Goal: Task Accomplishment & Management: Complete application form

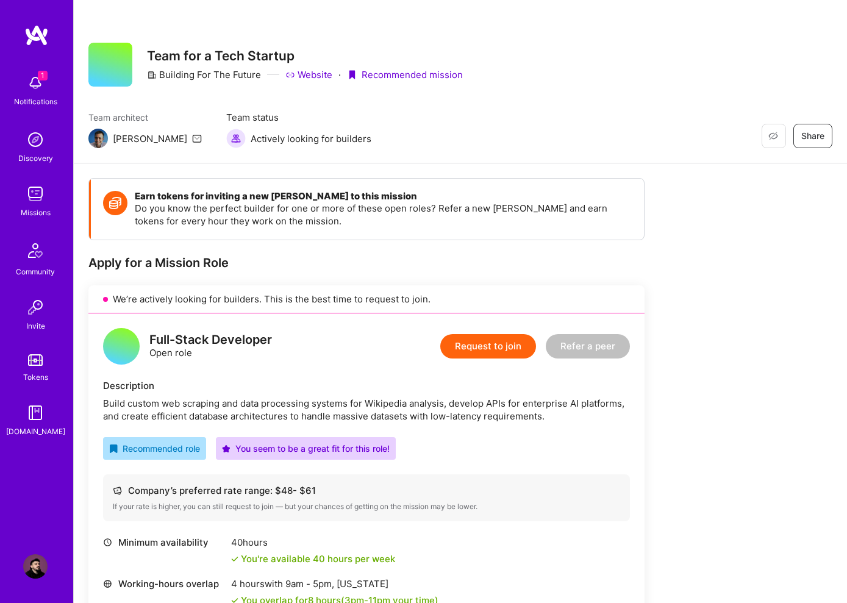
click at [37, 86] on img at bounding box center [35, 83] width 24 height 24
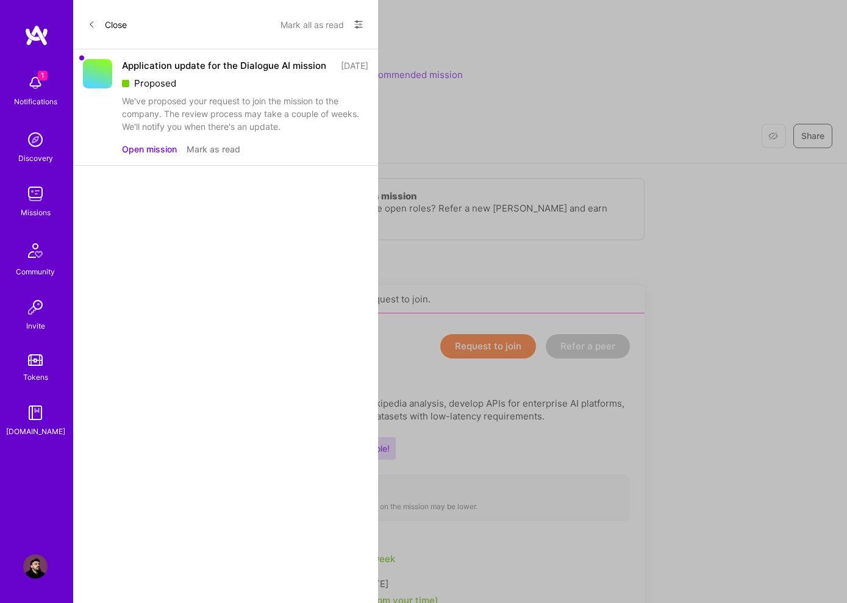
click at [226, 155] on button "Mark as read" at bounding box center [214, 149] width 54 height 13
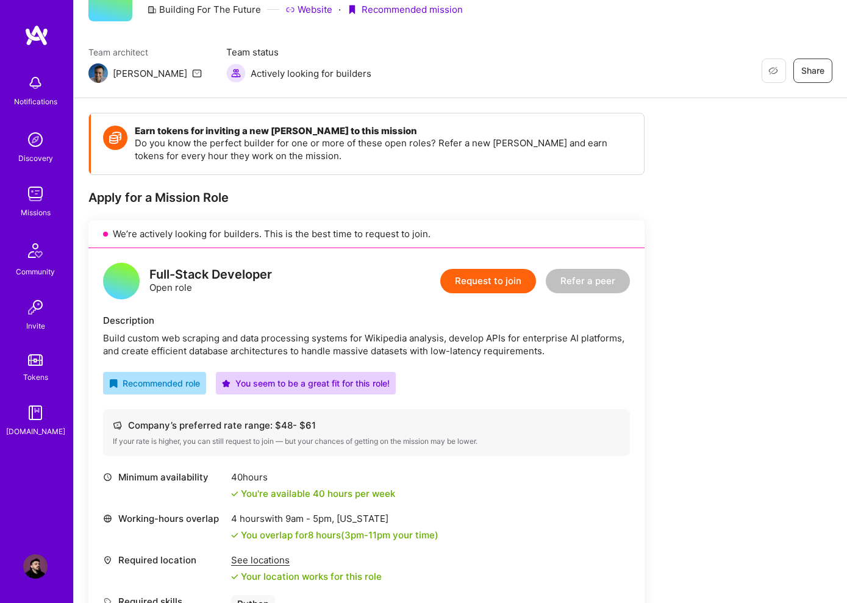
scroll to position [63, 0]
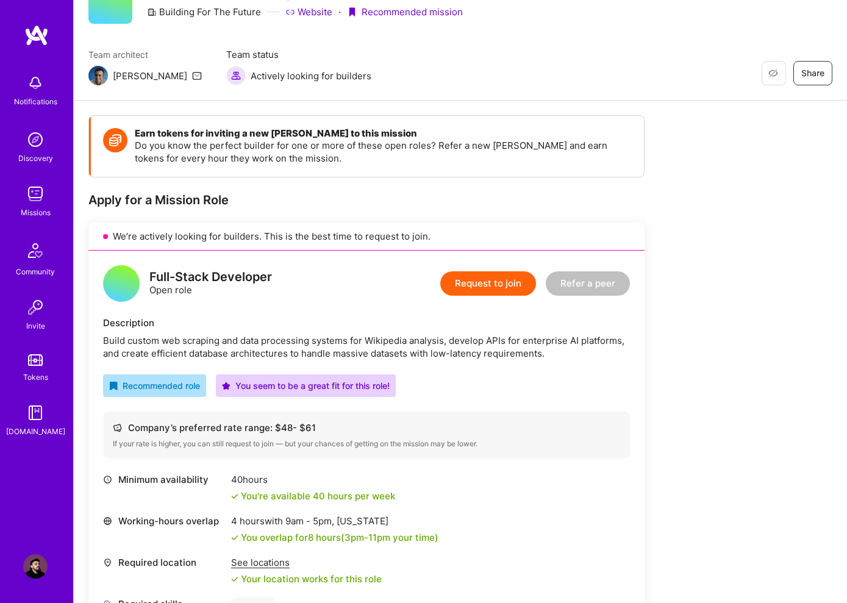
click at [490, 271] on button "Request to join" at bounding box center [488, 283] width 96 height 24
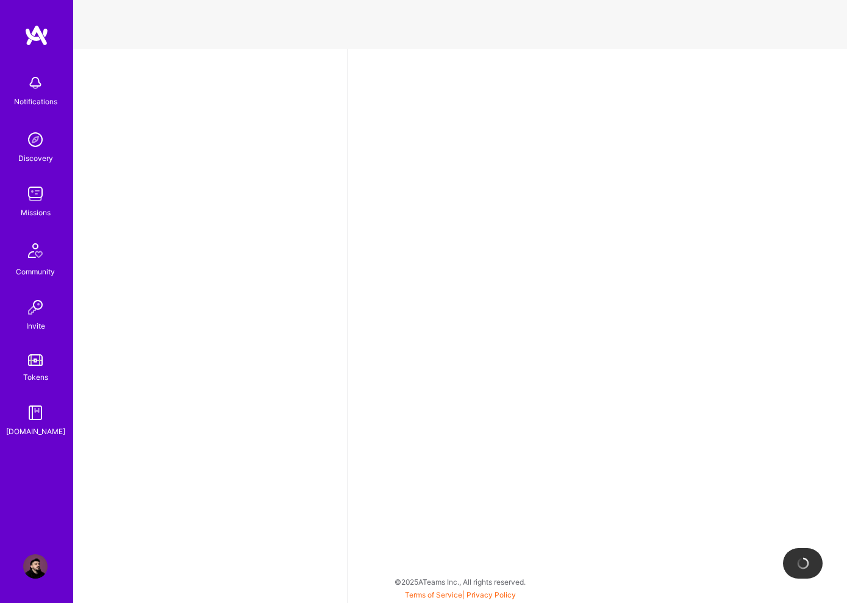
select select "RS"
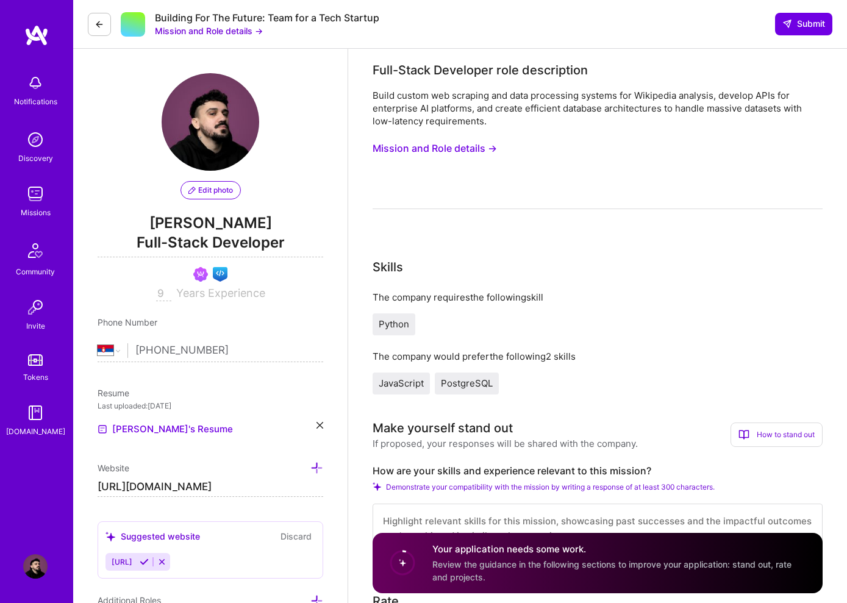
click at [449, 148] on button "Mission and Role details →" at bounding box center [435, 148] width 124 height 23
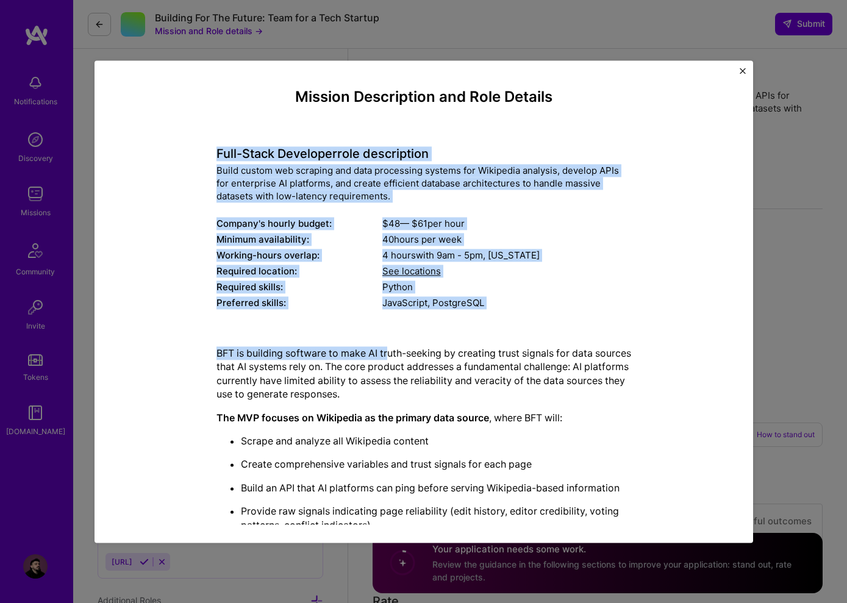
drag, startPoint x: 218, startPoint y: 152, endPoint x: 395, endPoint y: 350, distance: 266.0
click at [390, 348] on div "Mission Description and Role Details Full-Stack Developer role description Buil…" at bounding box center [423, 426] width 415 height 676
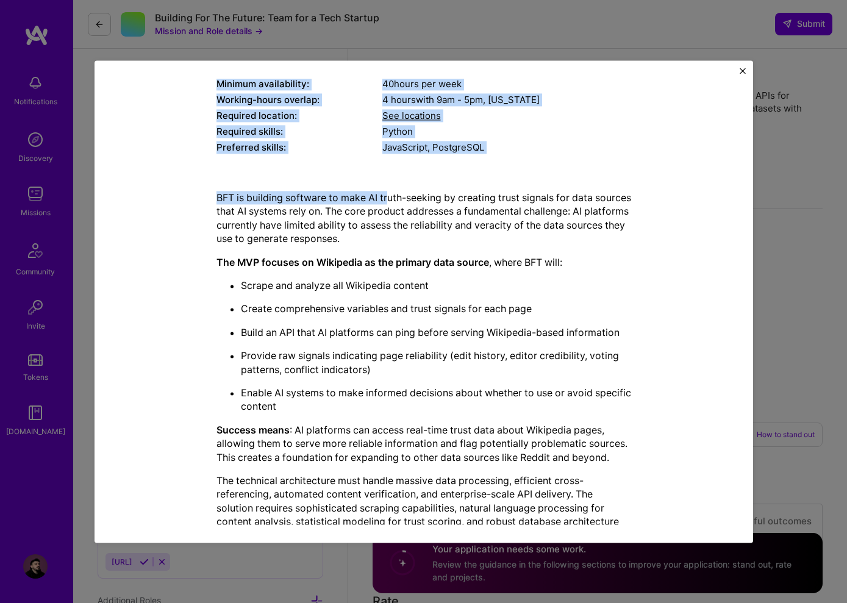
scroll to position [250, 0]
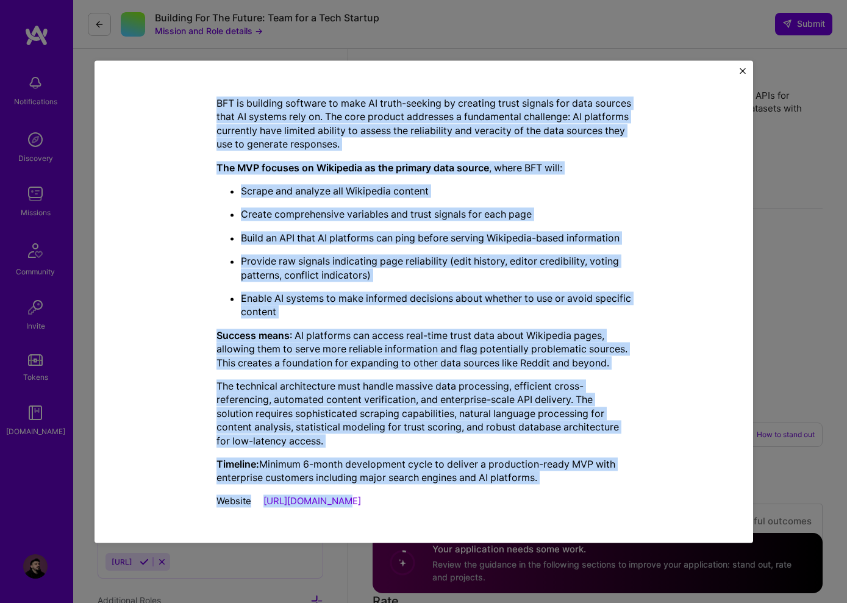
click at [386, 498] on div "Website [URL][DOMAIN_NAME]" at bounding box center [423, 500] width 415 height 13
copy div "Lore-Ipsum Dolorsita cons adipiscinge Seddo eiusmo tem incididu utl etdo magnaa…"
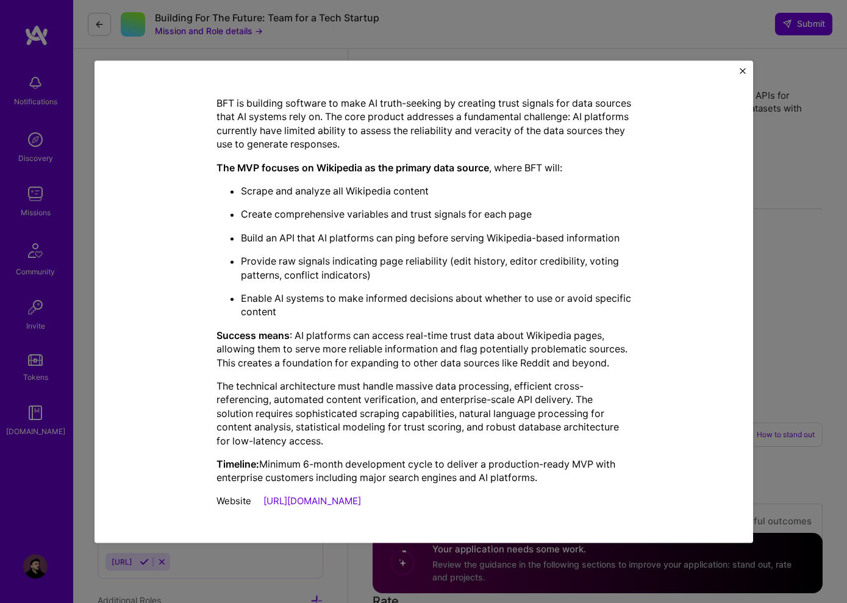
click at [807, 290] on div "Mission Description and Role Details Full-Stack Developer role description Buil…" at bounding box center [423, 301] width 847 height 603
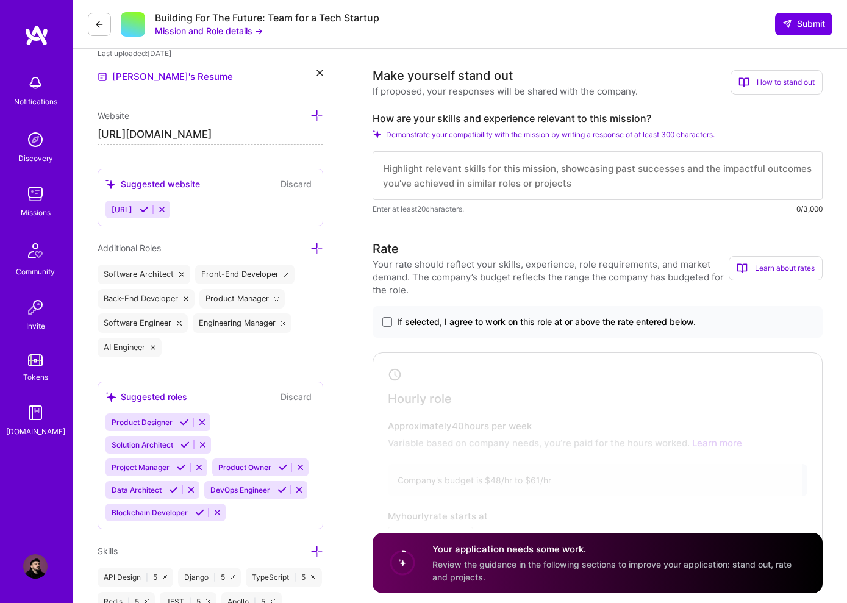
scroll to position [352, 0]
click at [452, 179] on textarea at bounding box center [598, 175] width 450 height 49
paste textarea "LoreMIP dolo: Sit ametc, A’el sedd eiusmod te i utla-etdol magnaali eni admini …"
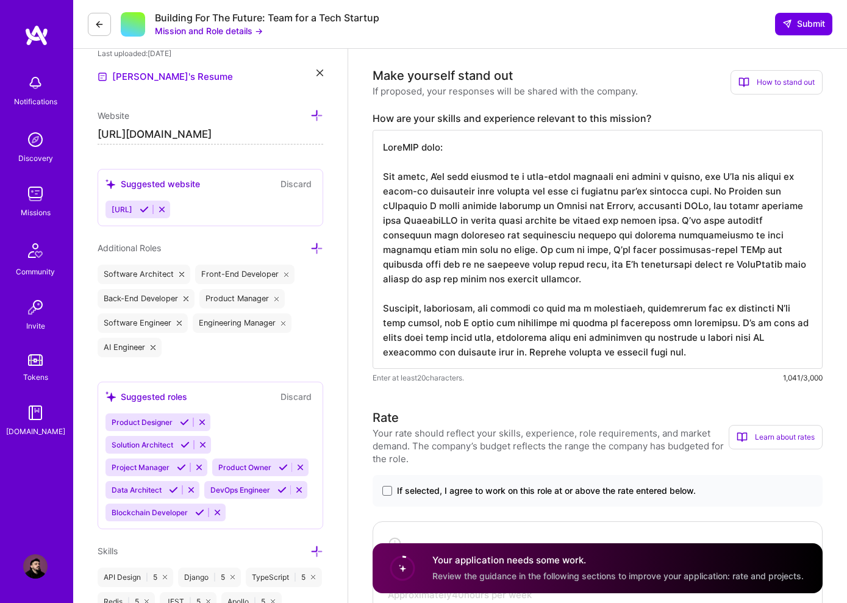
drag, startPoint x: 460, startPoint y: 163, endPoint x: 354, endPoint y: 146, distance: 106.9
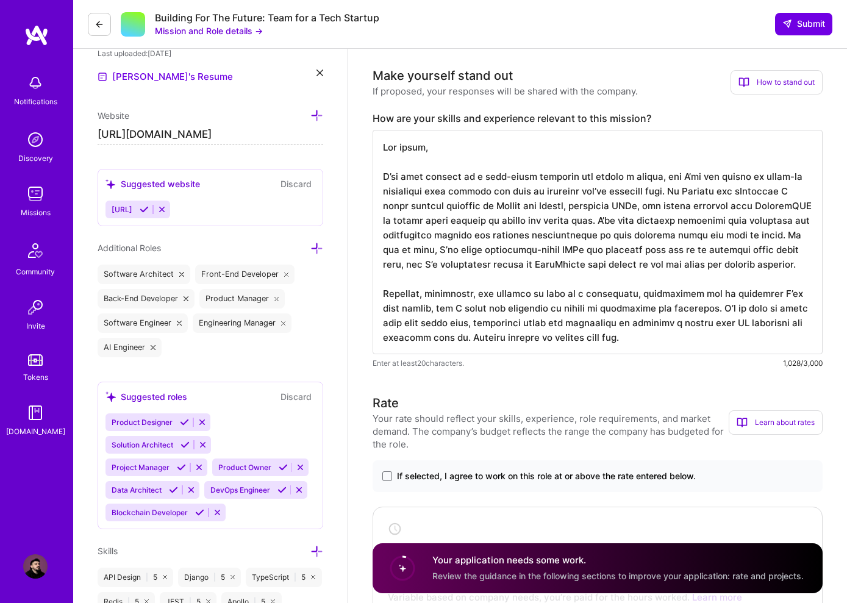
scroll to position [1, 0]
click at [390, 176] on textarea at bounding box center [598, 242] width 450 height 224
click at [672, 342] on textarea at bounding box center [598, 242] width 450 height 224
click at [648, 332] on textarea at bounding box center [598, 242] width 450 height 224
click at [597, 306] on textarea at bounding box center [598, 242] width 450 height 224
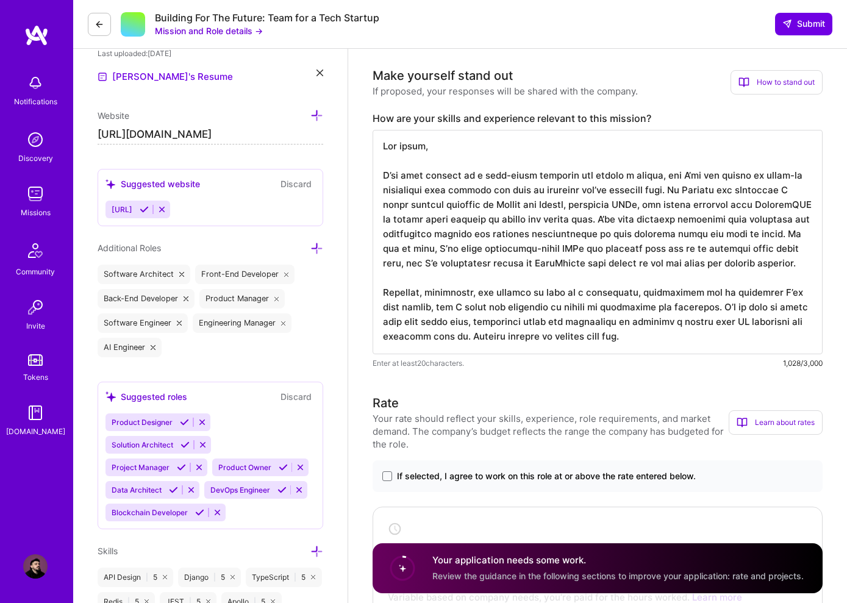
click at [516, 290] on textarea at bounding box center [598, 242] width 450 height 224
paste textarea
click at [596, 297] on textarea at bounding box center [598, 242] width 450 height 224
click at [646, 334] on textarea at bounding box center [598, 242] width 450 height 224
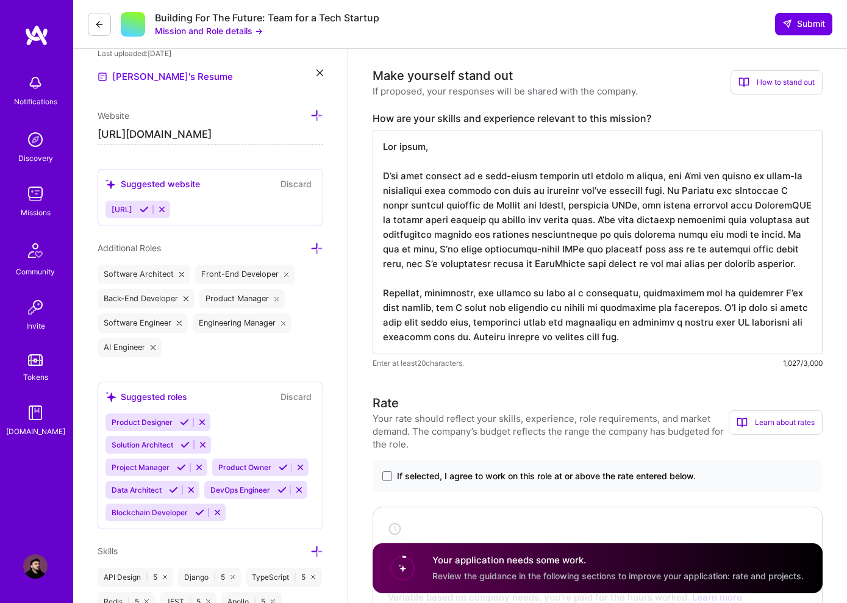
scroll to position [1, 0]
click at [455, 338] on textarea at bounding box center [598, 242] width 450 height 224
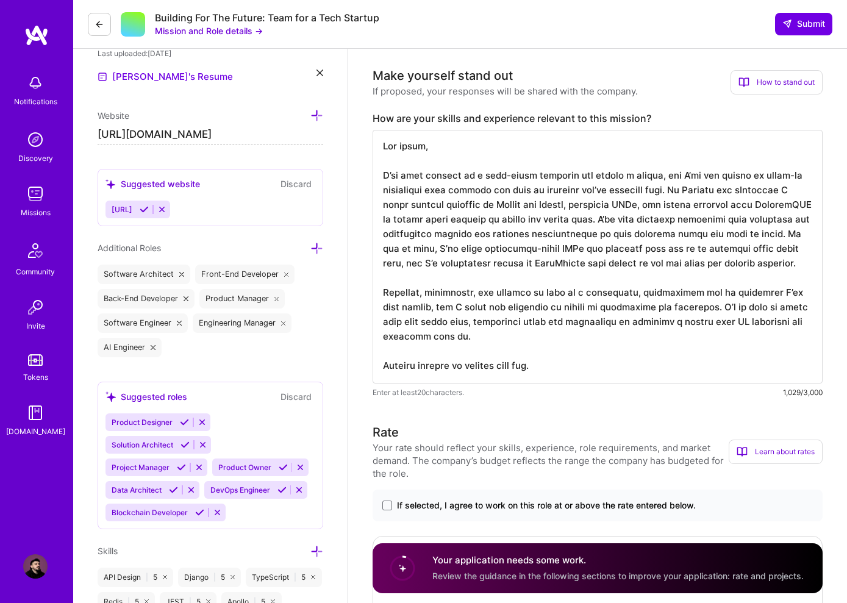
click at [623, 307] on textarea at bounding box center [598, 257] width 450 height 254
click at [568, 312] on textarea at bounding box center [598, 257] width 450 height 254
click at [568, 336] on textarea at bounding box center [598, 257] width 450 height 254
click at [386, 366] on textarea at bounding box center [598, 257] width 450 height 254
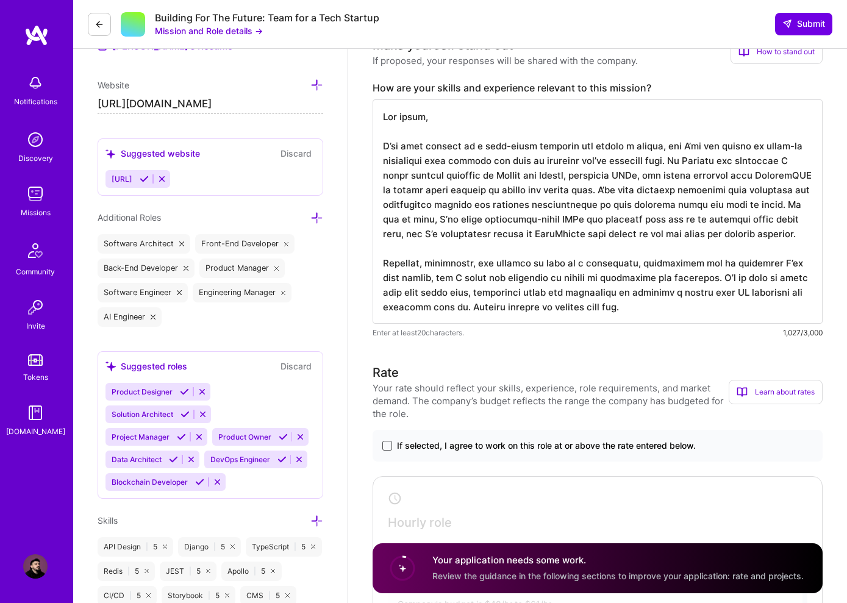
type textarea "Lor ipsum, D’si amet consect ad e sedd-eiusm temporin utl etdolo m aliqua, eni …"
click at [390, 446] on span at bounding box center [387, 446] width 10 height 10
click at [0, 0] on input "If selected, I agree to work on this role at or above the rate entered below." at bounding box center [0, 0] width 0 height 0
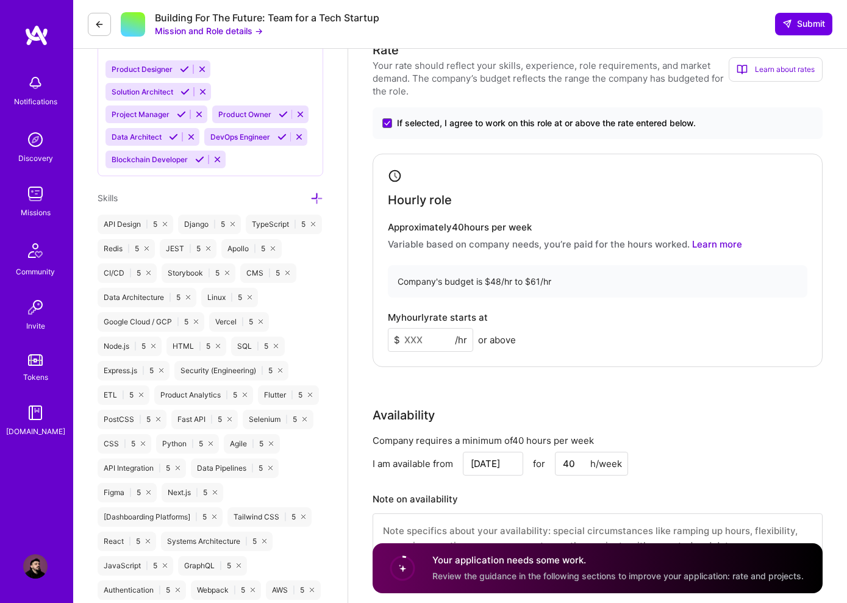
scroll to position [704, 0]
click at [452, 330] on input at bounding box center [430, 341] width 85 height 24
type input "60"
click at [676, 278] on div "Company's budget is $48/hr to $61/hr" at bounding box center [598, 282] width 420 height 32
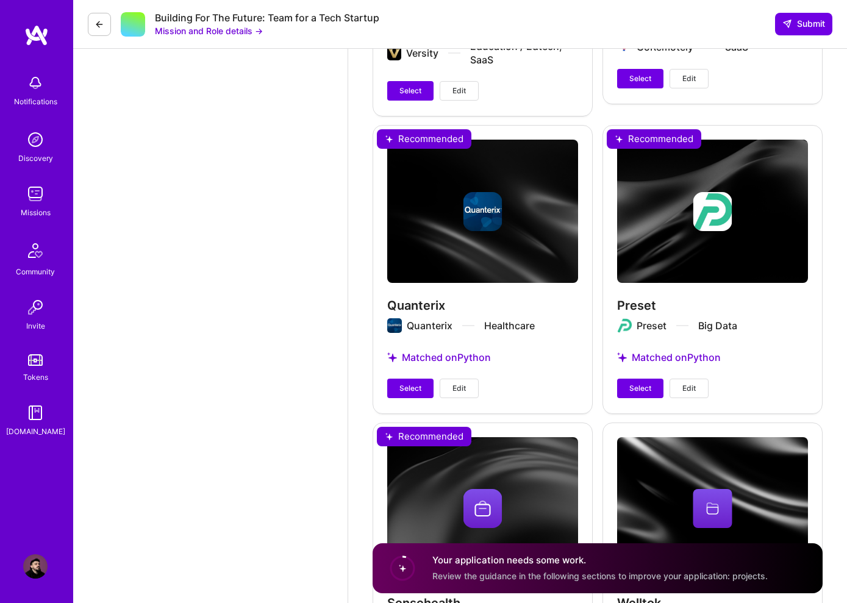
scroll to position [3298, 0]
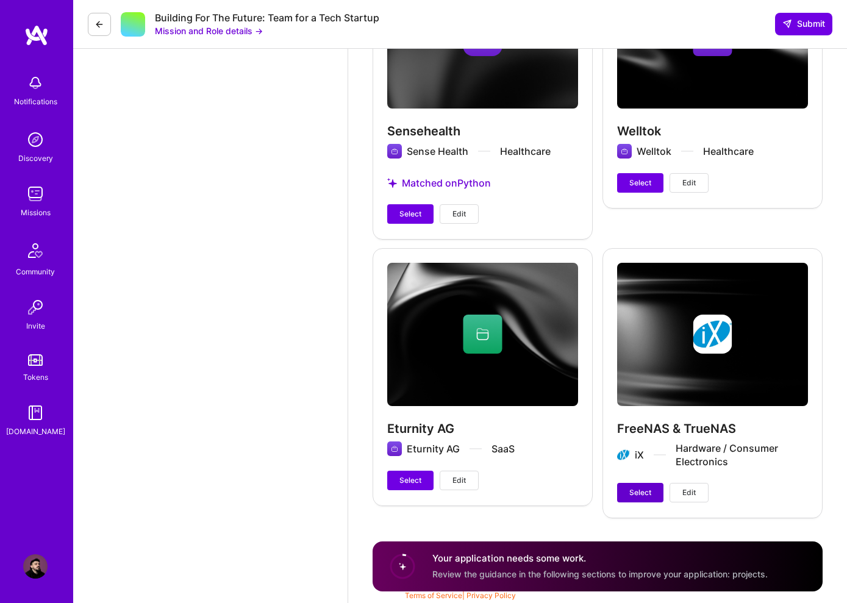
click at [646, 494] on span "Select" at bounding box center [640, 492] width 22 height 11
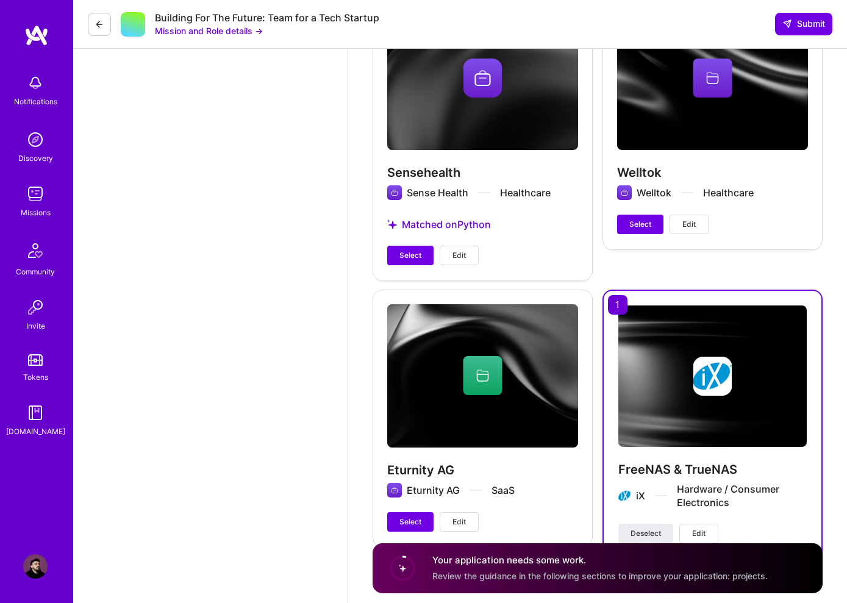
scroll to position [3234, 0]
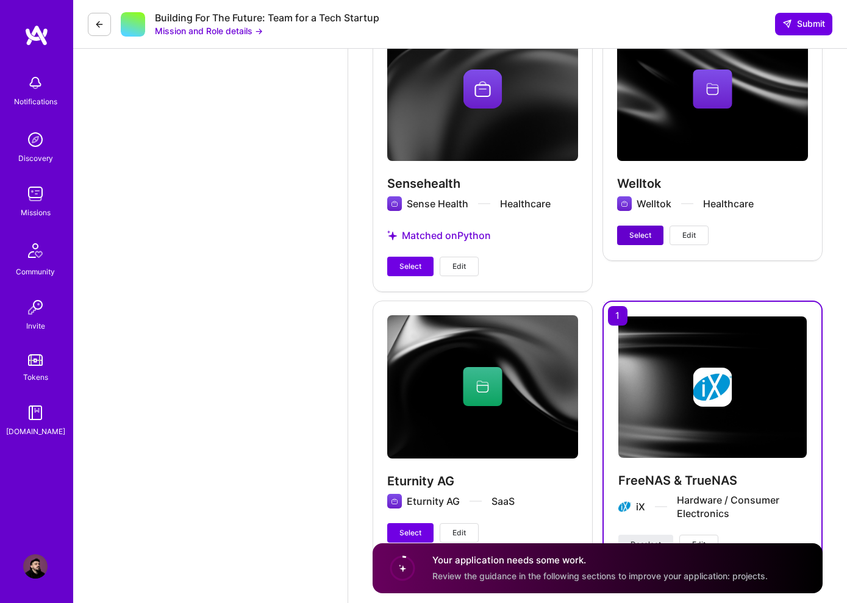
click at [635, 230] on span "Select" at bounding box center [640, 235] width 22 height 11
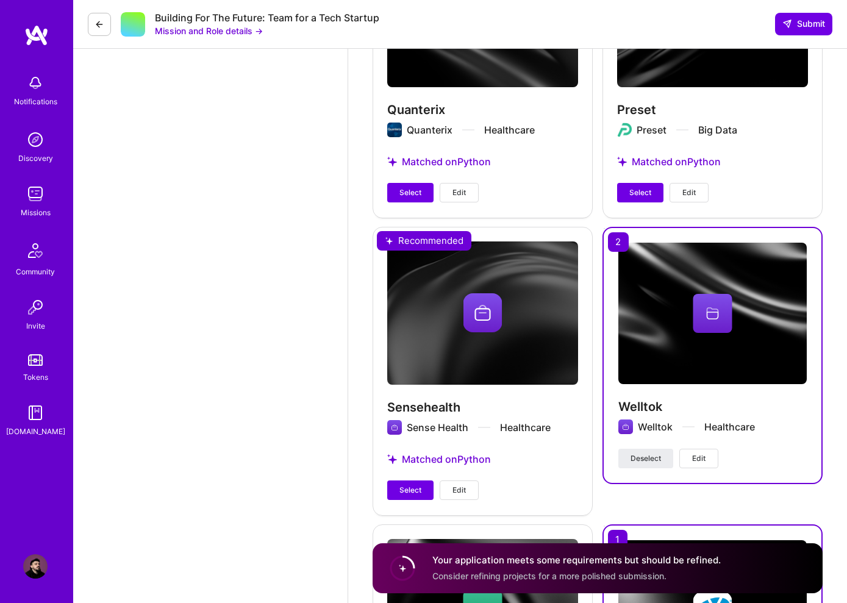
scroll to position [2797, 0]
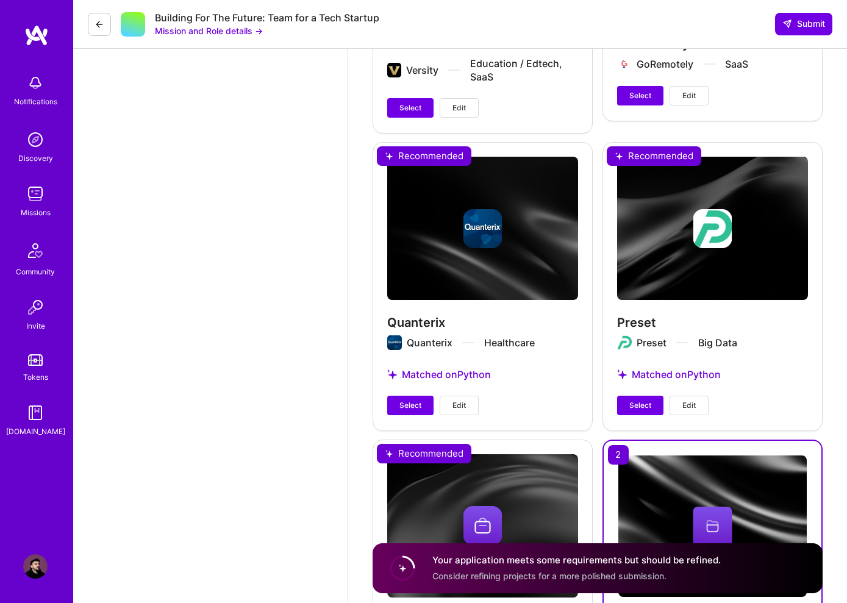
click at [638, 405] on span "Select" at bounding box center [640, 405] width 22 height 11
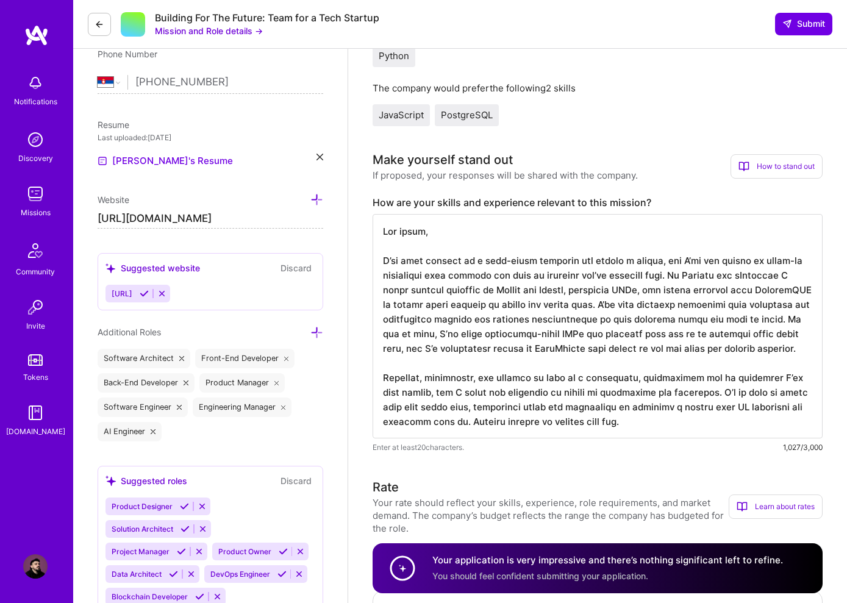
scroll to position [0, 0]
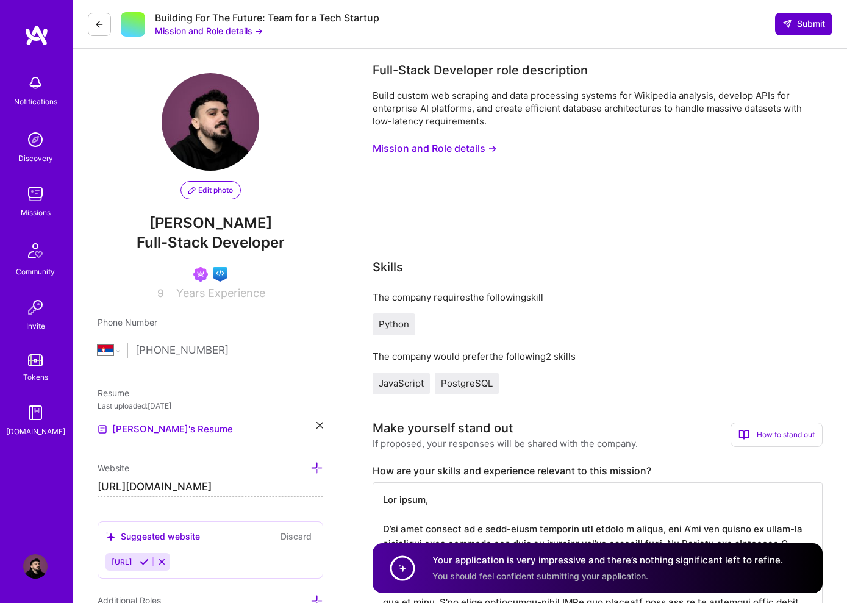
click at [804, 28] on span "Submit" at bounding box center [803, 24] width 43 height 12
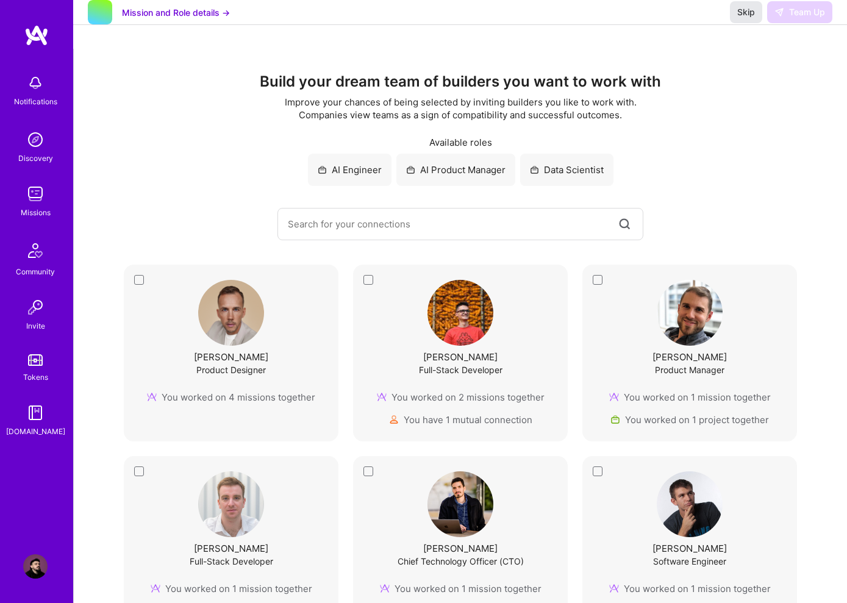
click at [744, 18] on span "Skip" at bounding box center [746, 12] width 18 height 12
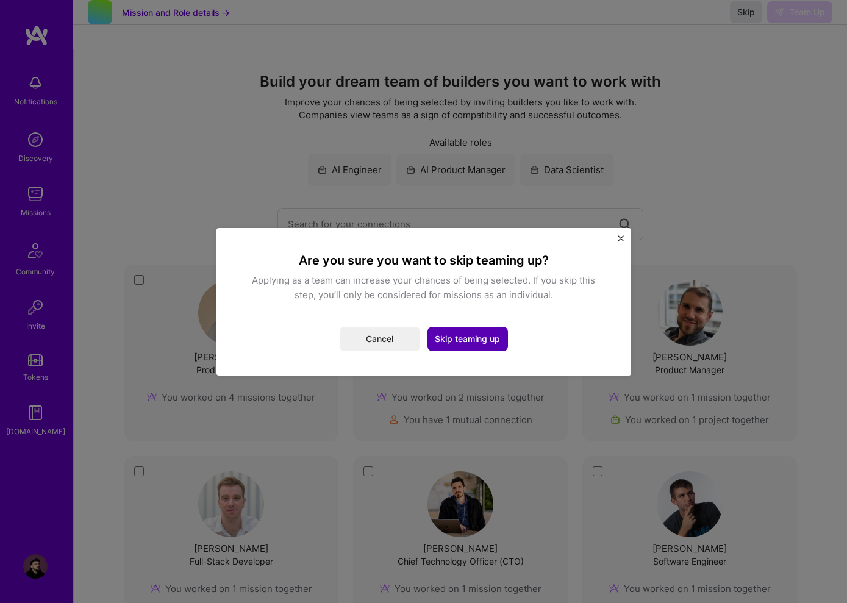
click at [466, 340] on button "Skip teaming up" at bounding box center [467, 339] width 80 height 24
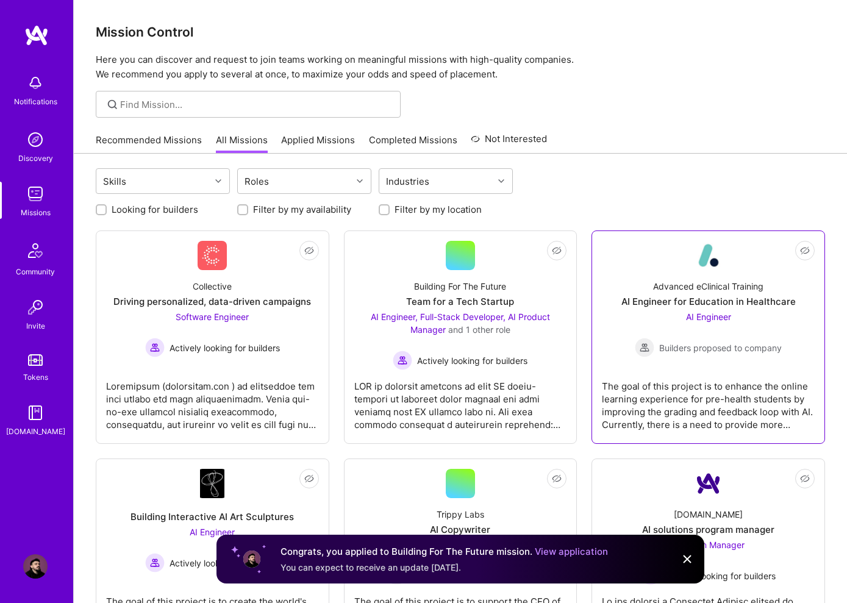
scroll to position [229, 0]
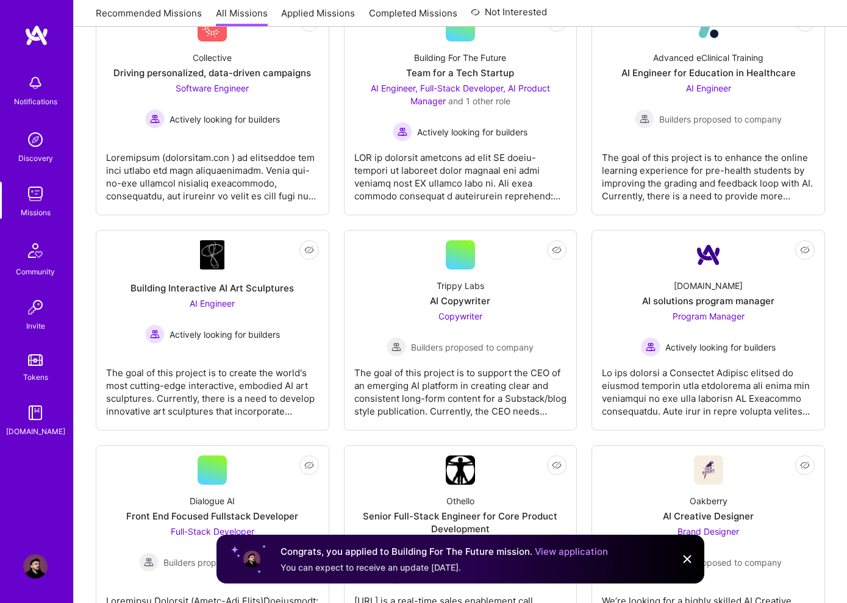
click at [685, 555] on img at bounding box center [687, 559] width 15 height 15
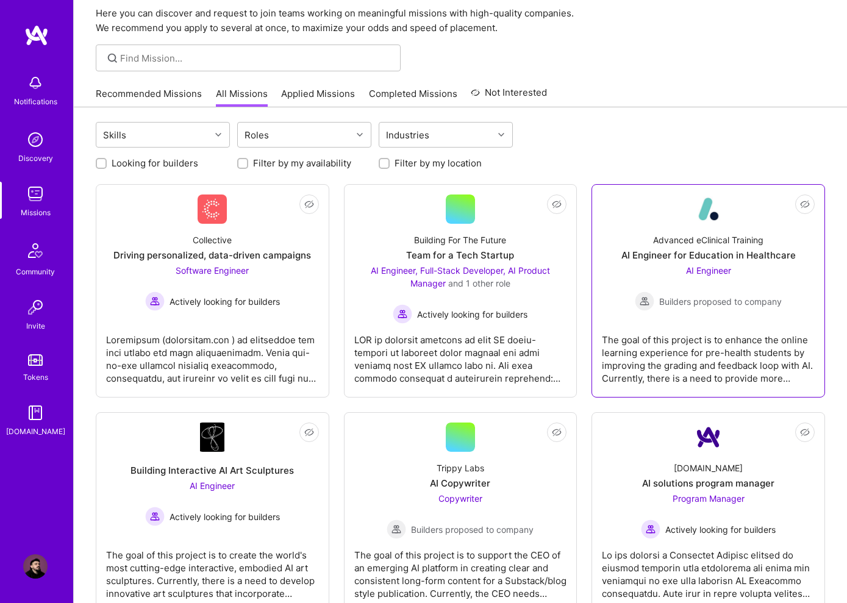
scroll to position [0, 0]
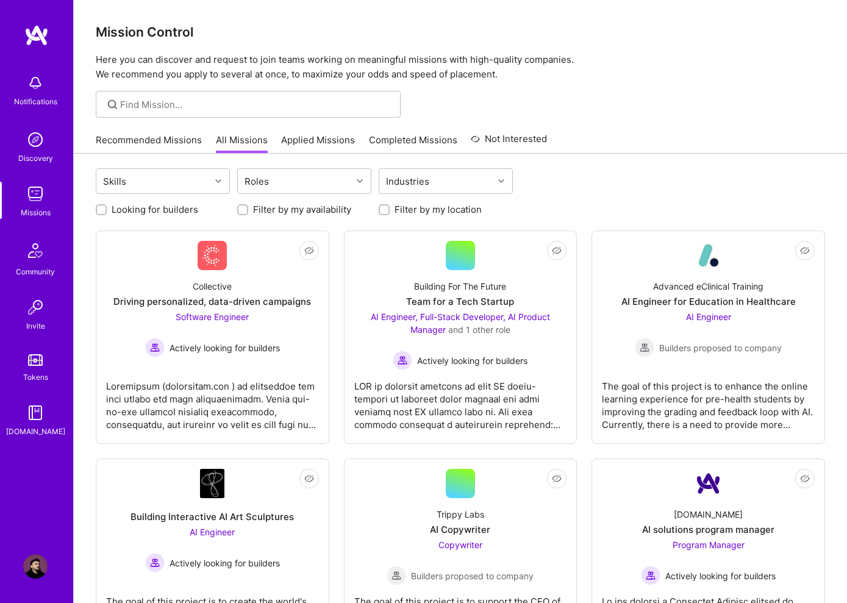
click at [660, 141] on div "Recommended Missions All Missions Applied Missions Completed Missions Not Inter…" at bounding box center [460, 140] width 729 height 26
